Goal: Task Accomplishment & Management: Use online tool/utility

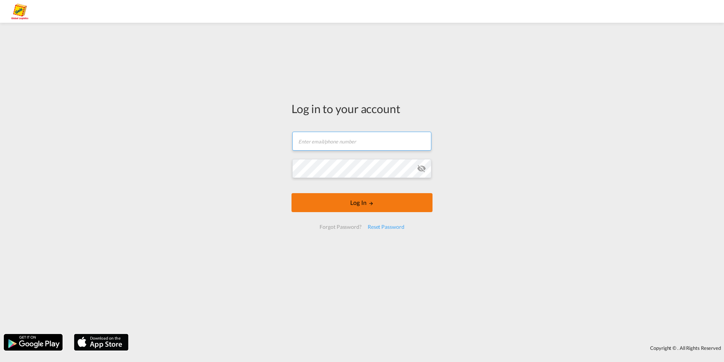
type input "[EMAIL_ADDRESS][PERSON_NAME][DOMAIN_NAME]"
click at [332, 207] on button "Log In" at bounding box center [362, 202] width 141 height 19
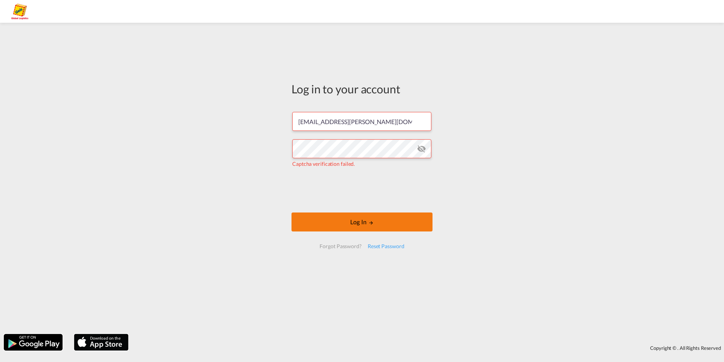
click at [311, 213] on button "Log In" at bounding box center [362, 221] width 141 height 19
